Goal: Task Accomplishment & Management: Use online tool/utility

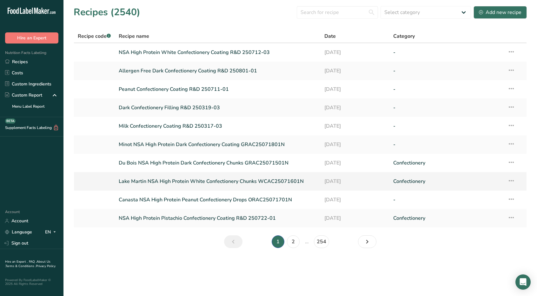
click at [231, 183] on link "Lake Martin NSA High Protein White Confectionery Chunks WCAC25071601N" at bounding box center [218, 180] width 198 height 13
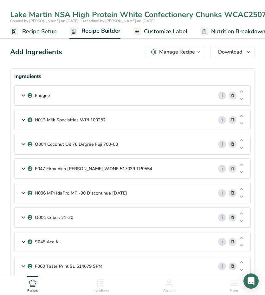
click at [22, 95] on icon at bounding box center [24, 95] width 8 height 11
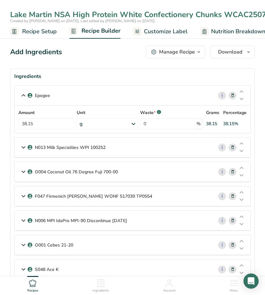
click at [19, 148] on div "N013 Milk Specialties WPI 100252" at bounding box center [114, 148] width 198 height 20
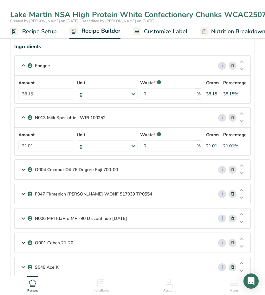
scroll to position [63, 0]
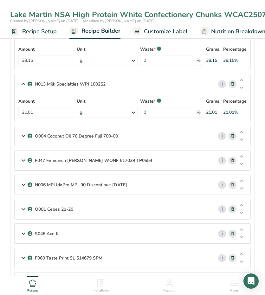
click at [22, 136] on icon at bounding box center [24, 135] width 8 height 11
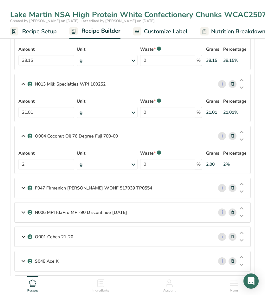
click at [20, 188] on icon at bounding box center [24, 187] width 8 height 11
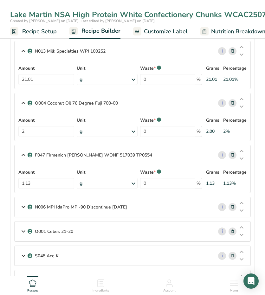
scroll to position [127, 0]
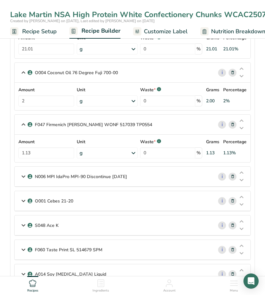
click at [22, 173] on icon at bounding box center [24, 176] width 8 height 11
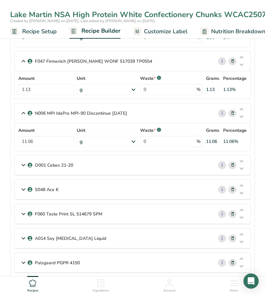
scroll to position [222, 0]
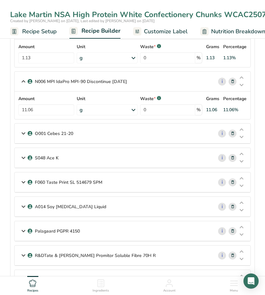
click at [21, 131] on icon at bounding box center [24, 133] width 8 height 11
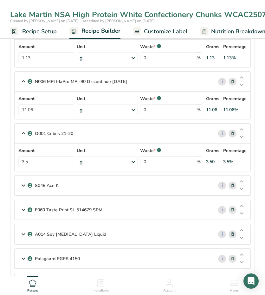
click at [21, 186] on icon at bounding box center [24, 185] width 8 height 11
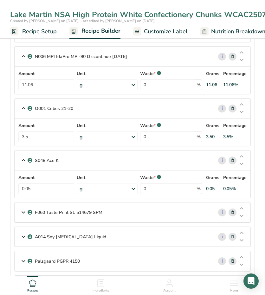
scroll to position [285, 0]
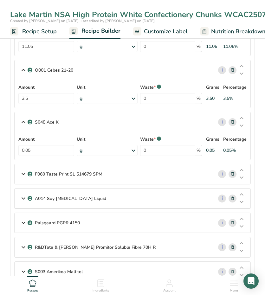
click at [25, 172] on icon at bounding box center [24, 173] width 8 height 11
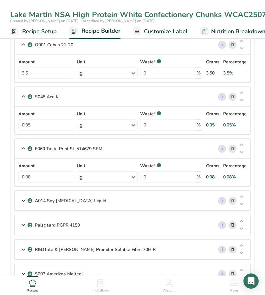
scroll to position [317, 0]
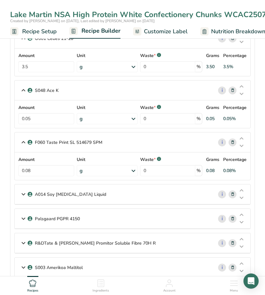
click at [24, 190] on icon at bounding box center [24, 194] width 8 height 11
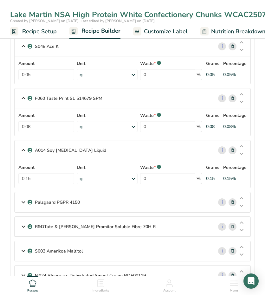
scroll to position [381, 0]
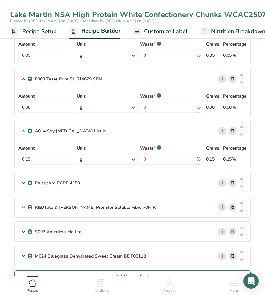
click at [22, 180] on icon at bounding box center [24, 182] width 8 height 11
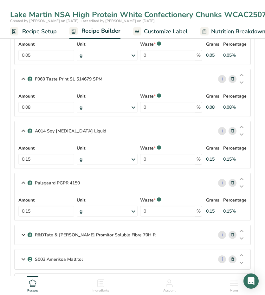
click at [24, 235] on icon at bounding box center [24, 234] width 8 height 11
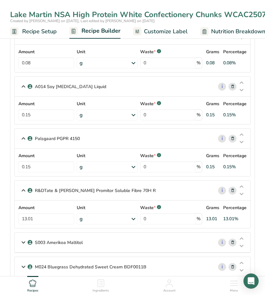
scroll to position [476, 0]
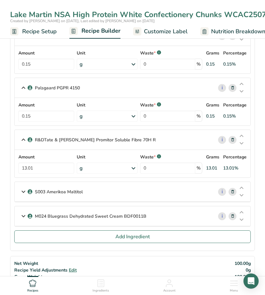
click at [19, 191] on div "S003 Amerikoa Maltitol" at bounding box center [114, 192] width 198 height 20
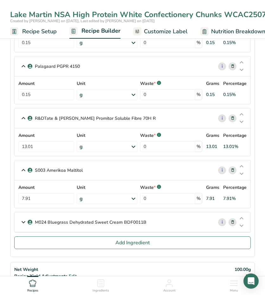
scroll to position [507, 0]
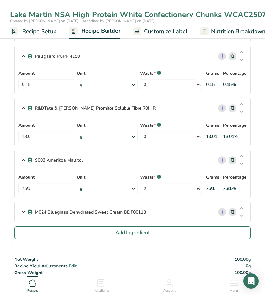
click at [21, 209] on icon at bounding box center [24, 211] width 8 height 11
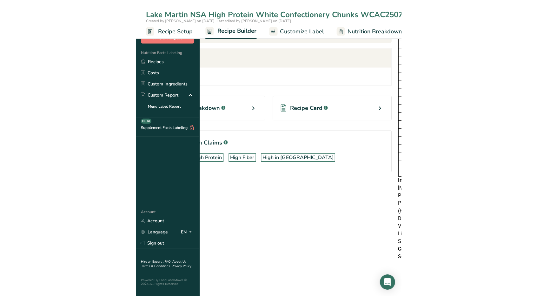
scroll to position [370, 0]
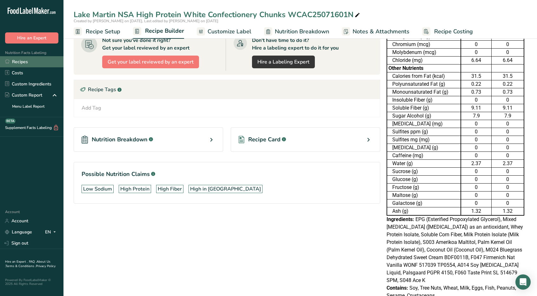
click at [34, 61] on link "Recipes" at bounding box center [31, 61] width 63 height 11
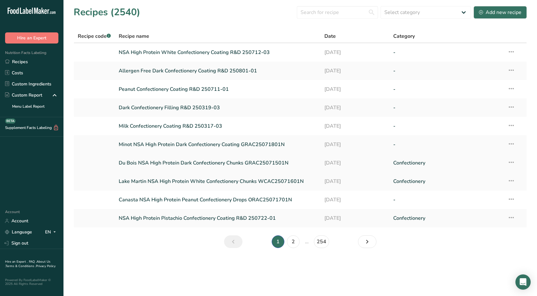
click at [126, 160] on link "Du Bois NSA High Protein Dark Confectionery Chunks GRAC25071501N" at bounding box center [218, 162] width 198 height 13
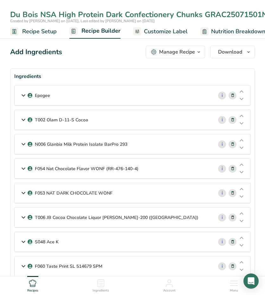
click at [25, 94] on icon at bounding box center [24, 95] width 8 height 11
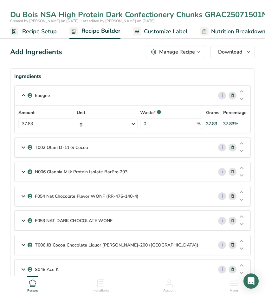
click at [24, 144] on icon at bounding box center [24, 147] width 8 height 11
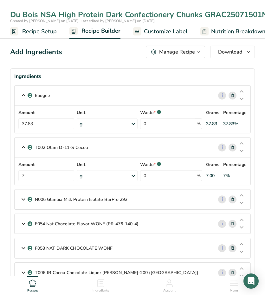
scroll to position [32, 0]
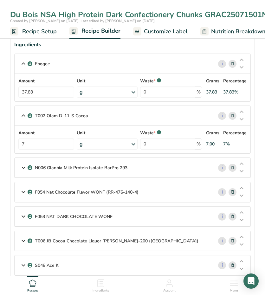
click at [22, 166] on icon at bounding box center [24, 167] width 8 height 11
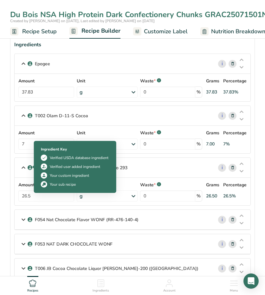
scroll to position [95, 0]
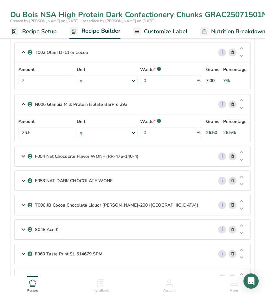
click at [23, 155] on icon at bounding box center [24, 156] width 8 height 11
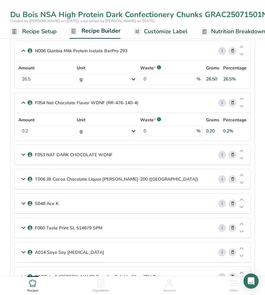
scroll to position [159, 0]
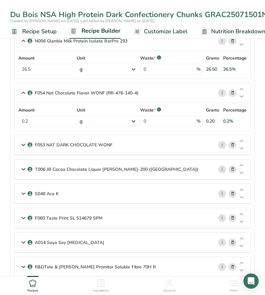
click at [25, 141] on icon at bounding box center [24, 144] width 8 height 11
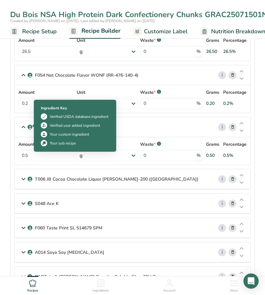
scroll to position [190, 0]
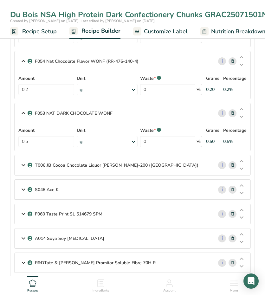
click at [20, 165] on icon at bounding box center [24, 164] width 8 height 11
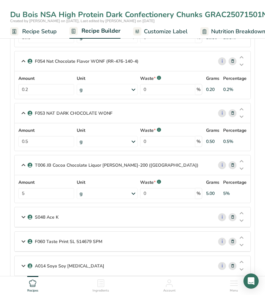
click at [20, 214] on icon at bounding box center [24, 216] width 8 height 11
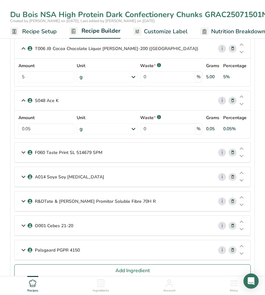
scroll to position [317, 0]
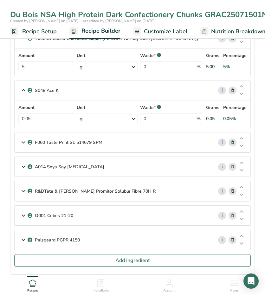
click at [23, 139] on icon at bounding box center [24, 142] width 8 height 11
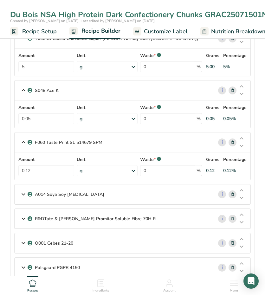
click at [21, 190] on icon at bounding box center [24, 194] width 8 height 11
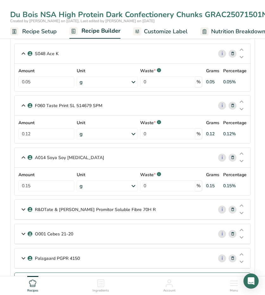
scroll to position [381, 0]
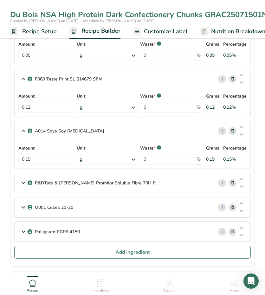
click at [25, 177] on icon at bounding box center [24, 182] width 8 height 11
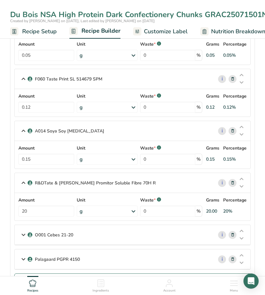
scroll to position [412, 0]
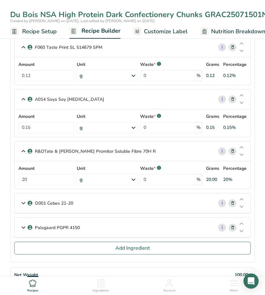
click at [21, 199] on icon at bounding box center [24, 203] width 8 height 11
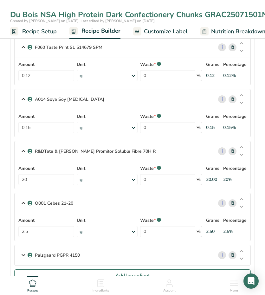
click at [22, 250] on icon at bounding box center [24, 255] width 8 height 11
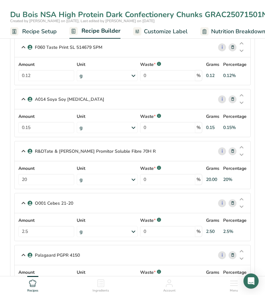
scroll to position [476, 0]
